Goal: Navigation & Orientation: Find specific page/section

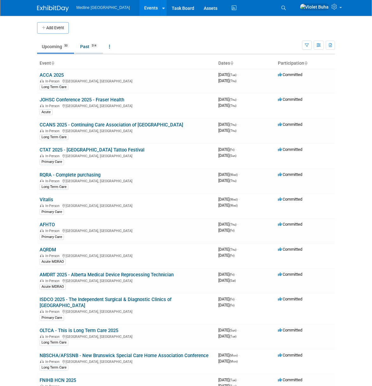
click at [87, 48] on link "Past 514" at bounding box center [89, 47] width 28 height 12
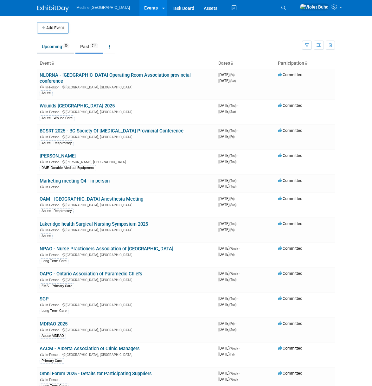
click at [57, 46] on link "Upcoming 50" at bounding box center [55, 47] width 37 height 12
